Goal: Check status: Check status

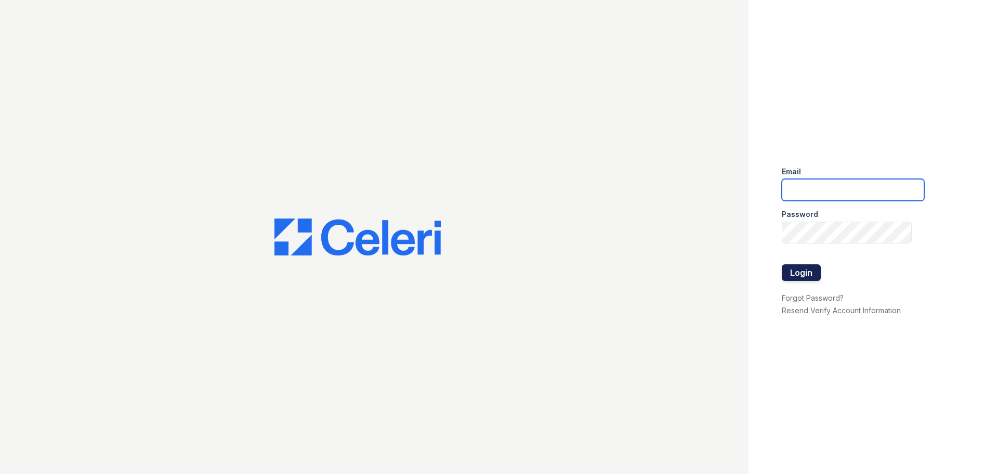
type input "arrive2801@trinity-pm.com"
click at [798, 274] on button "Login" at bounding box center [801, 272] width 39 height 17
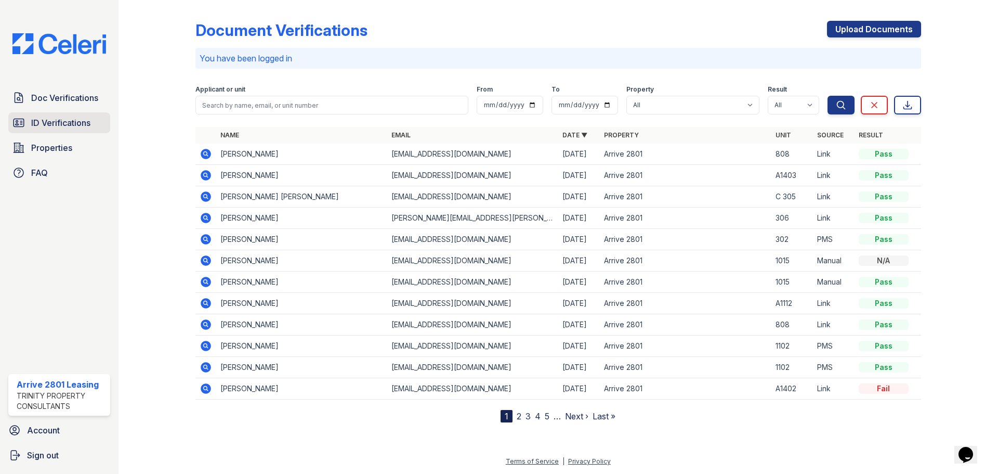
click at [67, 122] on span "ID Verifications" at bounding box center [60, 122] width 59 height 12
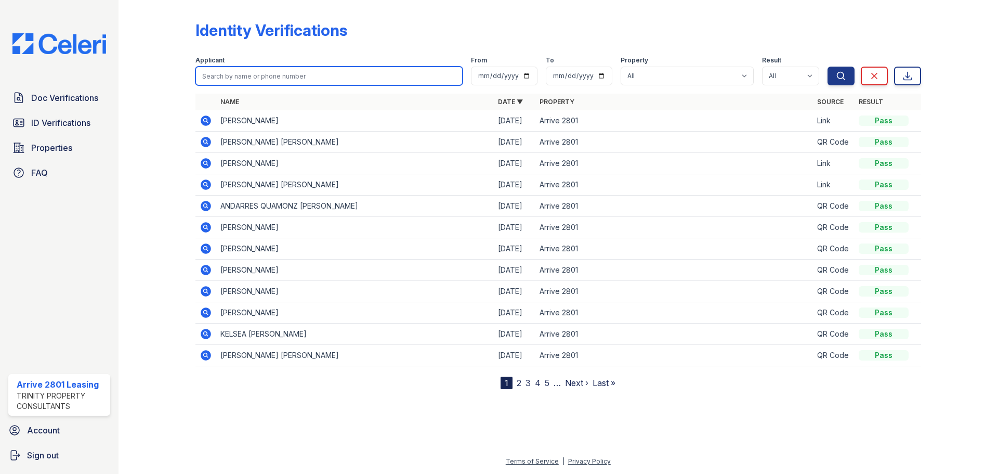
click at [261, 77] on input "search" at bounding box center [328, 76] width 267 height 19
type input "[PERSON_NAME]"
click at [828, 67] on button "Search" at bounding box center [841, 76] width 27 height 19
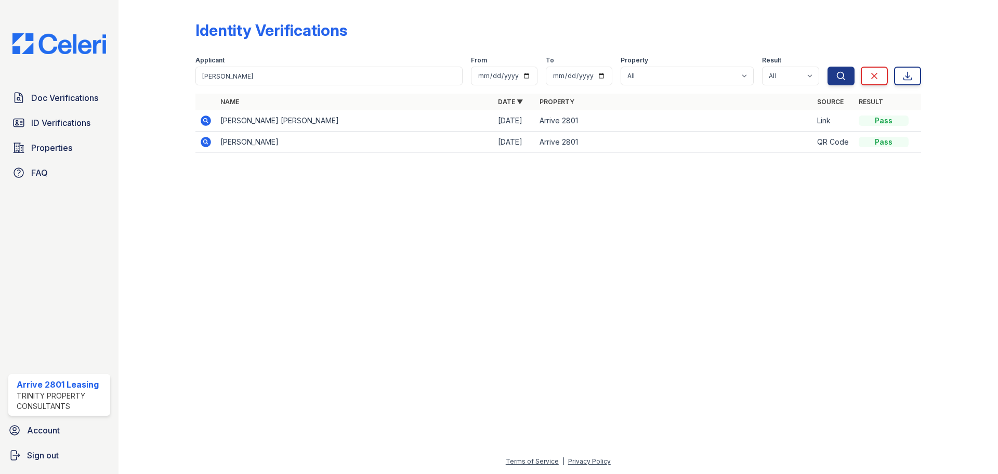
click at [200, 120] on icon at bounding box center [206, 120] width 12 height 12
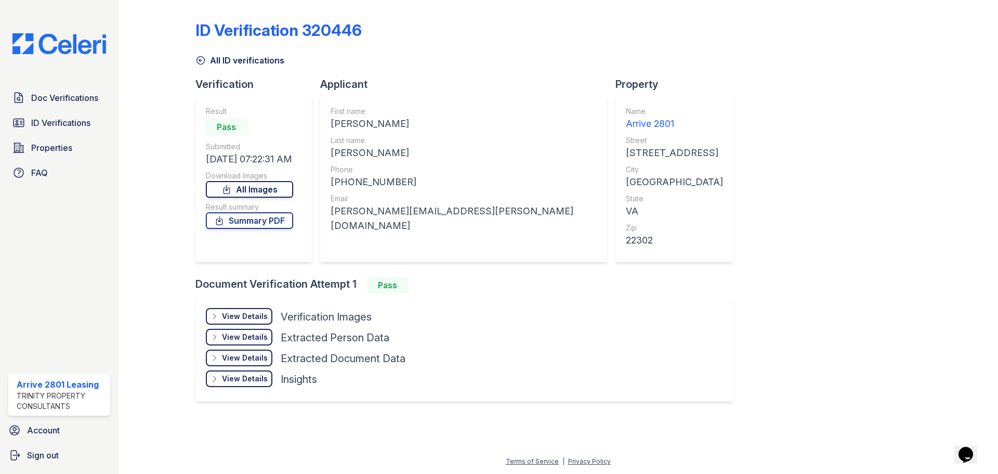
click at [243, 191] on link "All Images" at bounding box center [249, 189] width 87 height 17
click at [257, 319] on div "View Details" at bounding box center [245, 316] width 46 height 10
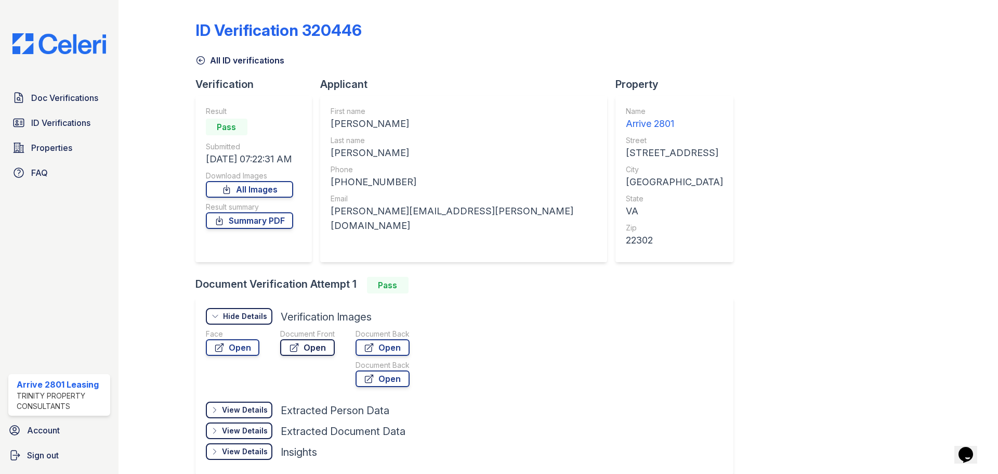
click at [306, 347] on link "Open" at bounding box center [307, 347] width 55 height 17
click at [231, 347] on link "Open" at bounding box center [233, 347] width 54 height 17
